Goal: Task Accomplishment & Management: Manage account settings

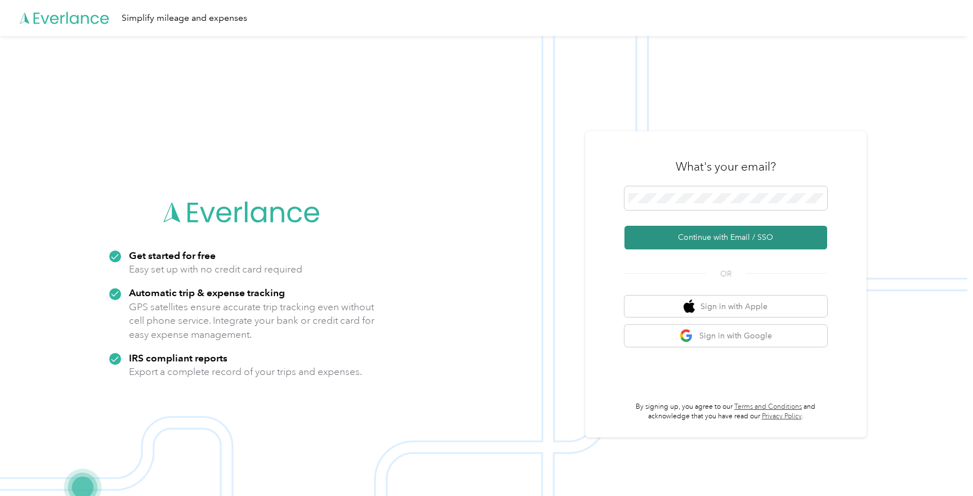
click at [679, 243] on button "Continue with Email / SSO" at bounding box center [726, 238] width 203 height 24
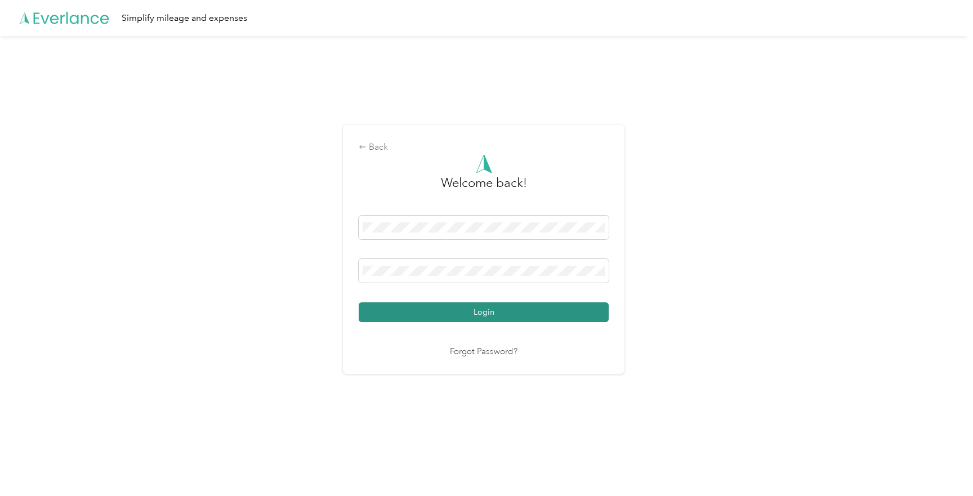
click at [484, 306] on button "Login" at bounding box center [484, 313] width 250 height 20
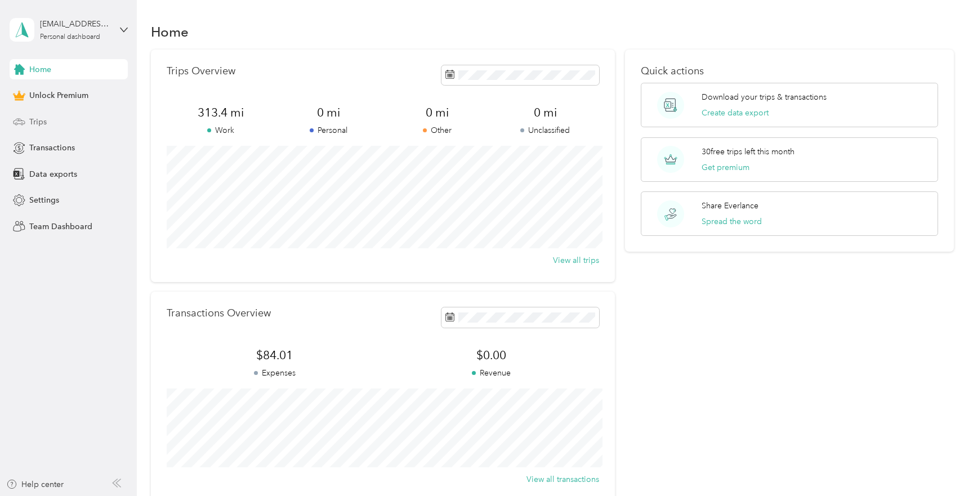
click at [90, 117] on div "Trips" at bounding box center [69, 122] width 118 height 20
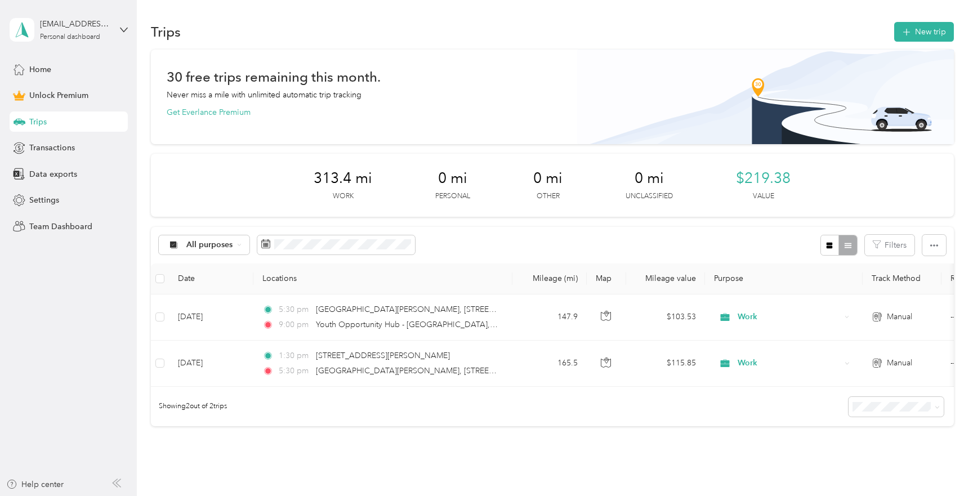
click at [116, 33] on div "[EMAIL_ADDRESS][DOMAIN_NAME] Personal dashboard" at bounding box center [69, 29] width 118 height 39
click at [71, 96] on div "Log out" at bounding box center [127, 93] width 221 height 20
